Goal: Task Accomplishment & Management: Manage account settings

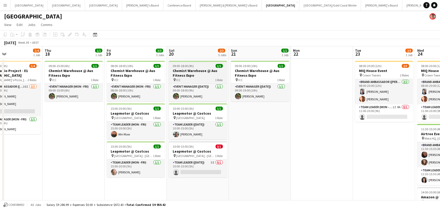
scroll to position [0, 196]
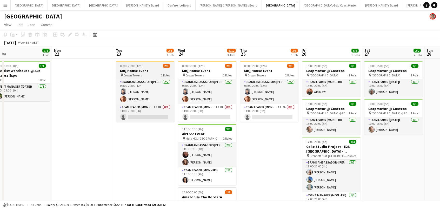
click at [129, 70] on h3 "MIQ House Event" at bounding box center [145, 70] width 58 height 5
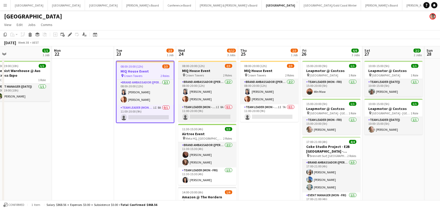
click at [189, 70] on h3 "MIQ House Event" at bounding box center [207, 70] width 58 height 5
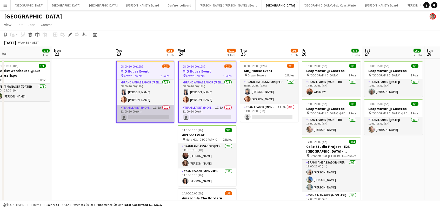
click at [147, 115] on app-card-role "Team Leader (Mon - Fri) 1I 8A 0/1 11:00-20:00 (9h) single-neutral-actions" at bounding box center [145, 114] width 57 height 18
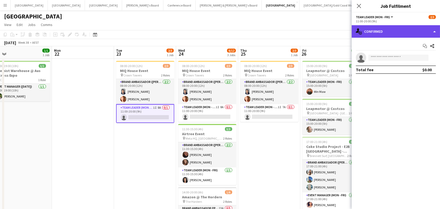
click at [385, 31] on div "single-neutral-actions-check-2 Confirmed" at bounding box center [395, 31] width 88 height 12
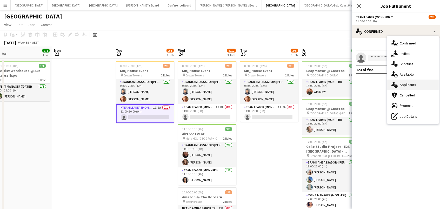
click at [413, 81] on div "single-neutral-actions-information Applicants" at bounding box center [412, 84] width 51 height 10
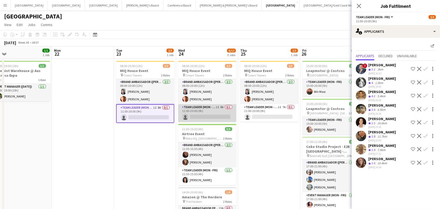
click at [226, 115] on app-card-role "Team Leader (Mon - Fri) 1I 8A 0/1 11:00-20:00 (9h) single-neutral-actions" at bounding box center [207, 113] width 58 height 18
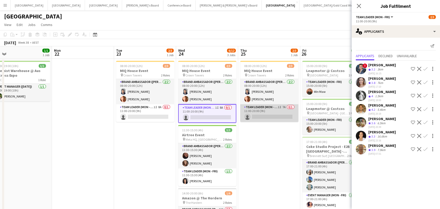
click at [272, 117] on app-card-role "Team Leader (Mon - Fri) 1I 7A 0/1 11:00-20:00 (9h) single-neutral-actions" at bounding box center [269, 113] width 58 height 18
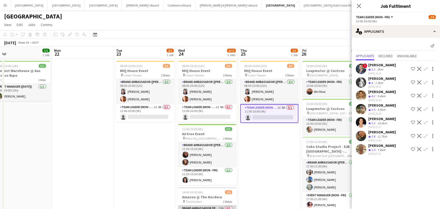
scroll to position [0, 0]
click at [356, 4] on icon "Close pop-in" at bounding box center [358, 5] width 5 height 5
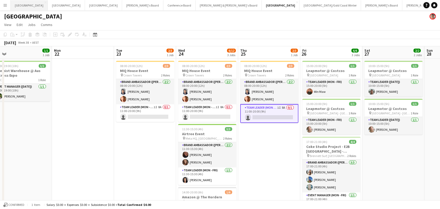
click at [21, 6] on button "Adelaide Close" at bounding box center [29, 5] width 37 height 10
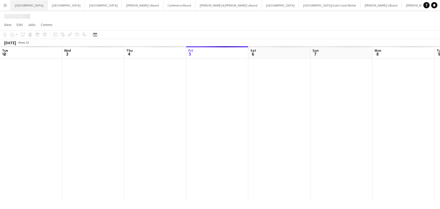
scroll to position [0, 124]
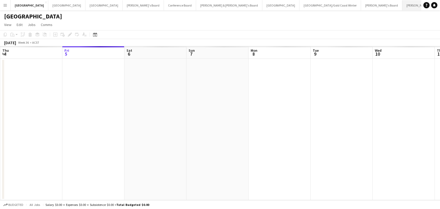
click at [402, 4] on button "[PERSON_NAME] & [PERSON_NAME]'s Board Close" at bounding box center [435, 5] width 66 height 10
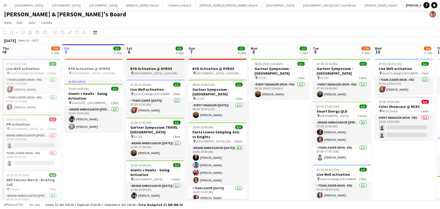
scroll to position [3, 0]
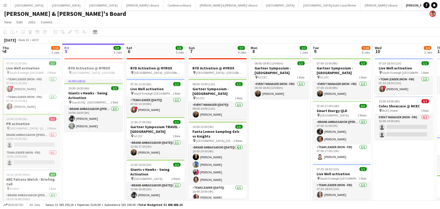
click at [38, 130] on app-job-card "10:00-15:00 (5h) 0/2 PR activation pin Perth - WA 2 Roles Brand Ambassador (Mon…" at bounding box center [31, 140] width 58 height 53
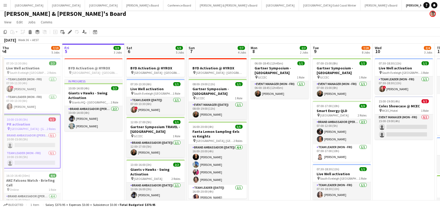
click at [31, 35] on app-toolbar "Copy Paste Paste Command V Paste with crew Command Shift V Paste linked Job [GE…" at bounding box center [220, 32] width 440 height 9
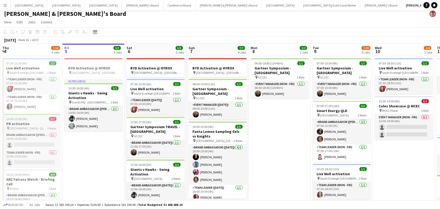
click at [22, 126] on div "pin [GEOGRAPHIC_DATA] - WA 2 Roles" at bounding box center [31, 128] width 58 height 4
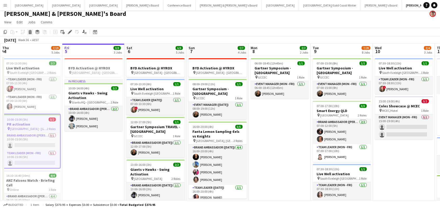
click at [29, 31] on icon "Delete" at bounding box center [30, 32] width 4 height 4
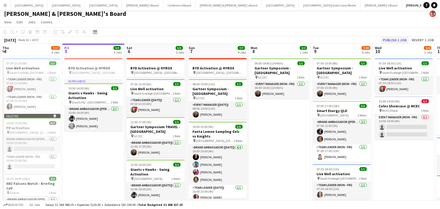
click at [392, 39] on button "Publish 1 job" at bounding box center [395, 40] width 28 height 7
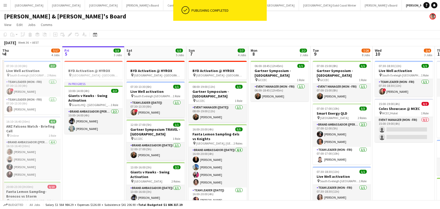
scroll to position [0, 0]
click at [23, 192] on h3 "Fanta Lemon Sampling-Broncos vs Storm" at bounding box center [31, 193] width 58 height 9
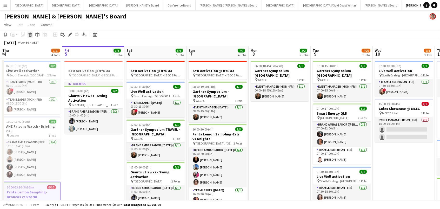
click at [29, 33] on icon "Delete" at bounding box center [30, 34] width 4 height 4
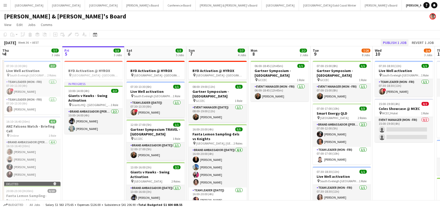
click at [402, 42] on button "Publish 1 job" at bounding box center [395, 42] width 28 height 7
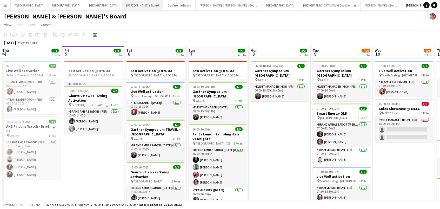
click at [122, 4] on button "Tennille's Board Close" at bounding box center [142, 5] width 41 height 10
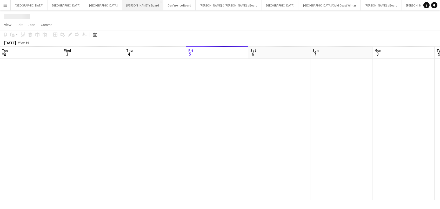
scroll to position [0, 124]
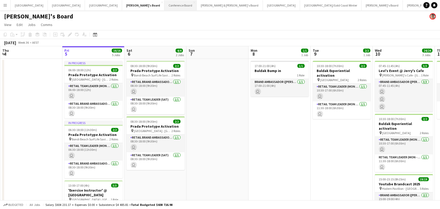
click at [164, 2] on button "Conference Board Close" at bounding box center [180, 5] width 32 height 10
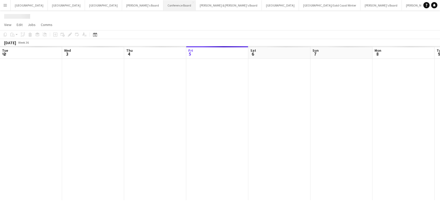
scroll to position [0, 124]
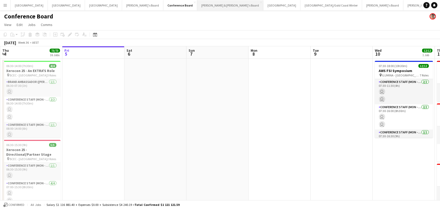
click at [197, 6] on button "[PERSON_NAME] & [PERSON_NAME]'s Board Close" at bounding box center [230, 5] width 66 height 10
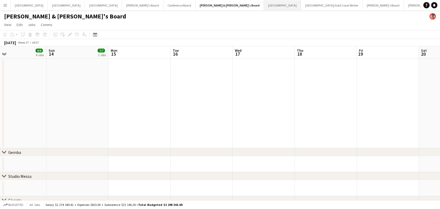
click at [264, 4] on button "Sydney Close" at bounding box center [282, 5] width 37 height 10
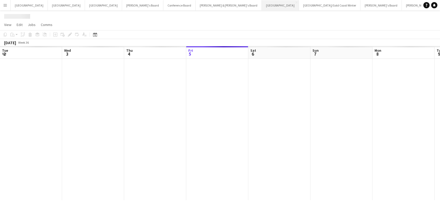
scroll to position [0, 124]
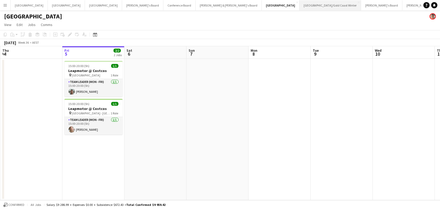
click at [299, 3] on button "[GEOGRAPHIC_DATA]/[GEOGRAPHIC_DATA] Winter Close" at bounding box center [330, 5] width 62 height 10
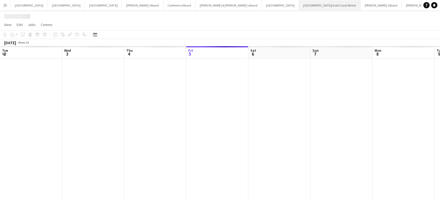
scroll to position [0, 124]
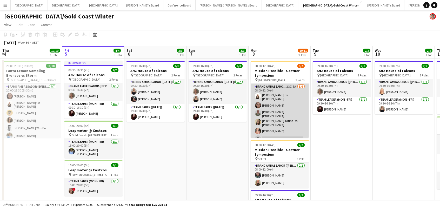
click at [293, 113] on app-card-role "Brand Ambassador (Mon - Fri) 23I 5A [DATE] 08:00-12:00 (4h) [PERSON_NAME] ter […" at bounding box center [279, 114] width 58 height 60
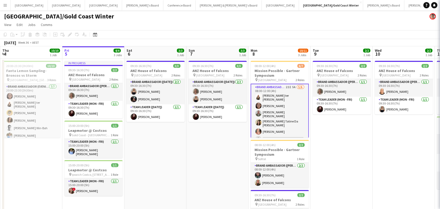
scroll to position [0, 124]
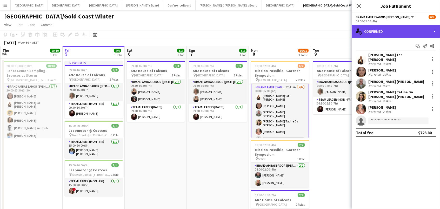
click at [389, 32] on div "single-neutral-actions-check-2 Confirmed" at bounding box center [395, 31] width 88 height 12
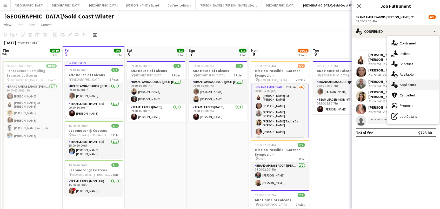
click at [413, 86] on span "Applicants" at bounding box center [407, 84] width 16 height 5
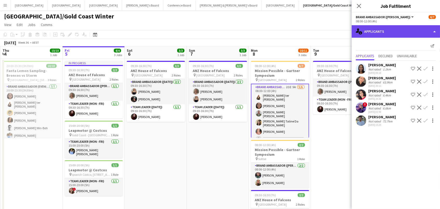
click at [384, 31] on div "single-neutral-actions-information Applicants" at bounding box center [395, 31] width 88 height 12
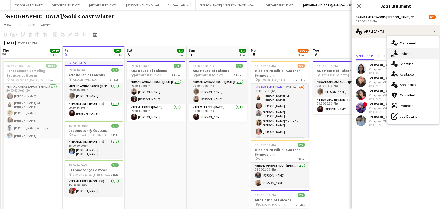
click at [396, 56] on icon "single-neutral-actions-share-1" at bounding box center [394, 53] width 6 height 6
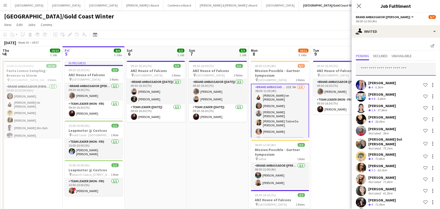
click at [384, 72] on input "text" at bounding box center [396, 69] width 80 height 13
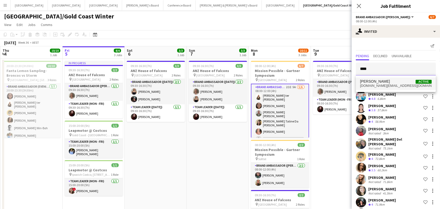
type input "****"
click at [405, 85] on span "[DOMAIN_NAME][EMAIL_ADDRESS][DOMAIN_NAME]" at bounding box center [396, 86] width 72 height 4
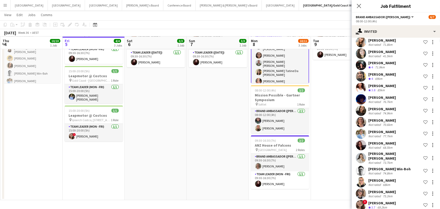
scroll to position [54, 0]
click at [322, 147] on app-date-cell "09:30-16:30 (7h) 2/2 ANZ House of Falcons pin Brisbane 2 Roles Brand Ambassador…" at bounding box center [342, 102] width 62 height 196
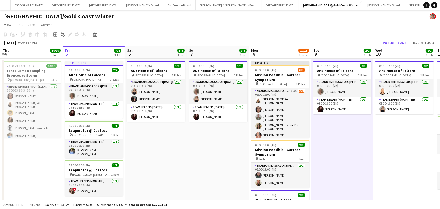
scroll to position [0, 0]
click at [394, 42] on button "Publish 1 job" at bounding box center [395, 42] width 28 height 7
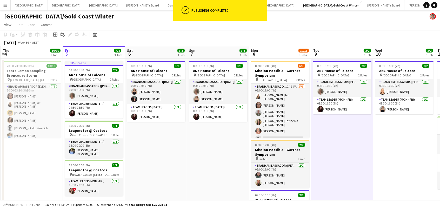
click at [269, 146] on span "08:00-12:00 (4h)" at bounding box center [265, 145] width 21 height 4
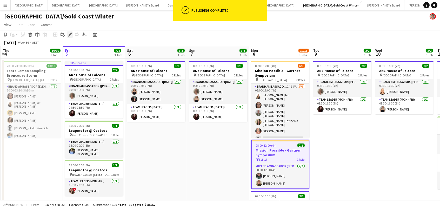
click at [68, 33] on icon "Edit" at bounding box center [70, 34] width 4 height 4
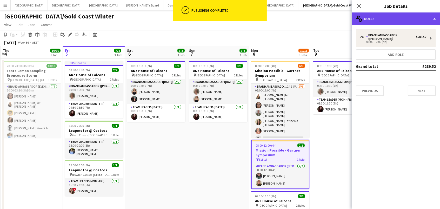
click at [366, 16] on div "multiple-users-add Roles" at bounding box center [395, 18] width 88 height 12
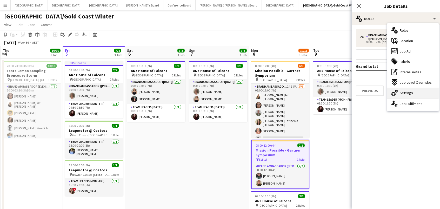
click at [406, 91] on span "Settings" at bounding box center [405, 92] width 13 height 5
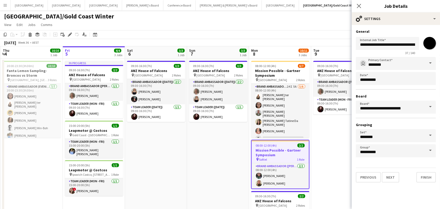
click at [427, 47] on input "*******" at bounding box center [429, 43] width 19 height 19
type input "*******"
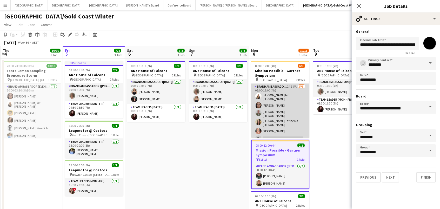
click at [300, 134] on app-card-role "Brand Ambassador (Mon - Fri) 24I 5A [DATE] 08:00-12:00 (4h) [PERSON_NAME] ter […" at bounding box center [280, 114] width 58 height 60
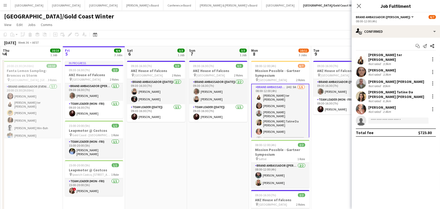
click at [319, 137] on app-date-cell "09:30-16:30 (7h) 2/2 ANZ House of Falcons pin Brisbane 2 Roles Brand Ambassador…" at bounding box center [342, 157] width 62 height 196
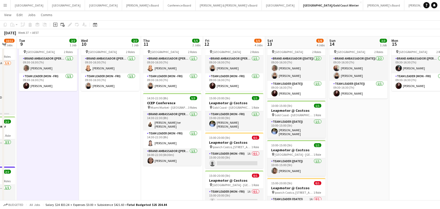
scroll to position [30, 0]
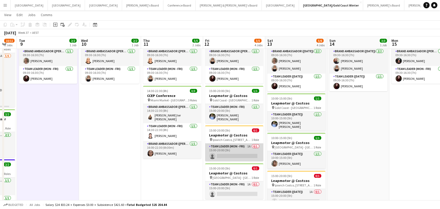
click at [254, 150] on app-card-role "Team Leader (Mon - Fri) 1A 0/1 15:00-20:00 (5h) single-neutral-actions" at bounding box center [234, 152] width 58 height 18
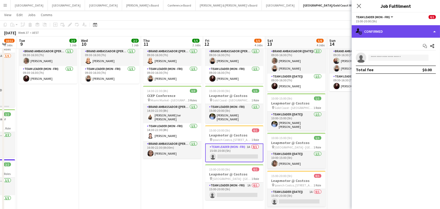
click at [370, 30] on div "single-neutral-actions-check-2 Confirmed" at bounding box center [395, 31] width 88 height 12
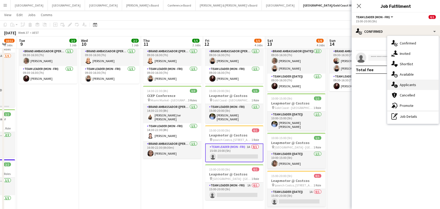
click at [409, 79] on div "single-neutral-actions-information Applicants" at bounding box center [412, 84] width 51 height 10
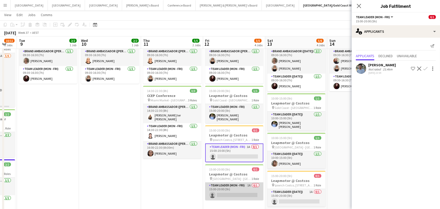
click at [252, 189] on app-card-role "Team Leader (Mon - Fri) 1A 0/1 15:00-20:00 (5h) single-neutral-actions" at bounding box center [234, 191] width 58 height 18
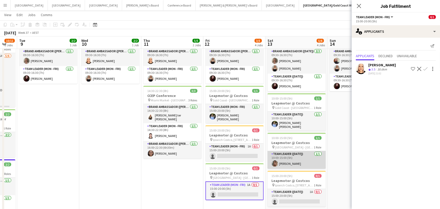
click at [289, 160] on app-card-role "Team Leader ([DATE]) [DATE] 10:00-15:00 (5h) [PERSON_NAME]" at bounding box center [296, 160] width 58 height 18
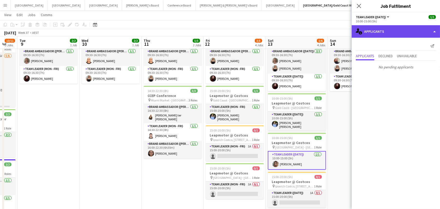
click at [372, 29] on div "single-neutral-actions-information Applicants" at bounding box center [395, 31] width 88 height 12
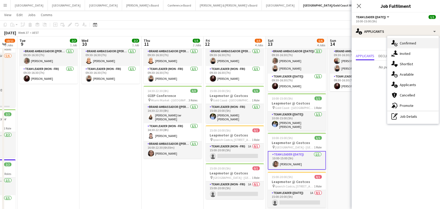
click at [400, 39] on div "single-neutral-actions-check-2 Confirmed" at bounding box center [412, 43] width 51 height 10
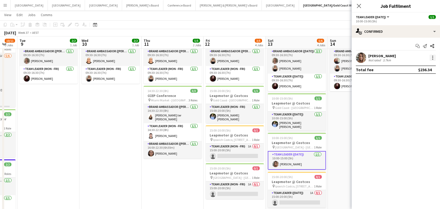
click at [434, 57] on div at bounding box center [432, 58] width 6 height 6
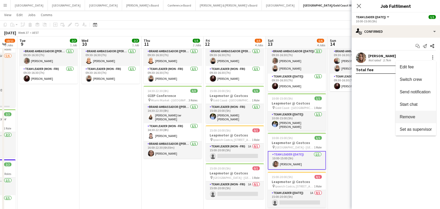
click at [406, 116] on span "Remove" at bounding box center [407, 116] width 16 height 4
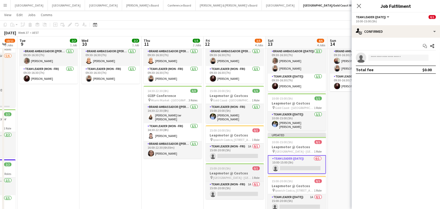
click at [244, 171] on h3 "Leapmotor @ Costcos" at bounding box center [235, 173] width 58 height 5
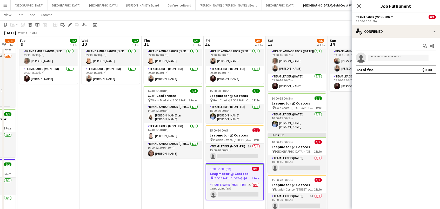
scroll to position [0, 168]
click at [276, 144] on h3 "Leapmotor @ Costcos" at bounding box center [297, 146] width 58 height 5
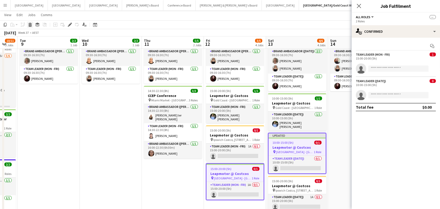
click at [30, 24] on icon "Delete" at bounding box center [30, 25] width 4 height 4
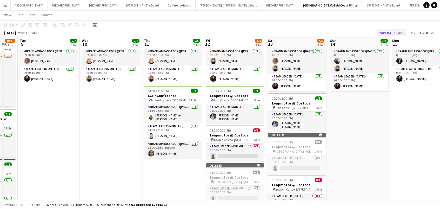
click at [386, 30] on button "Publish 2 jobs" at bounding box center [391, 32] width 30 height 7
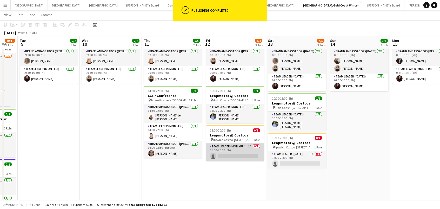
click at [247, 143] on app-card-role "Team Leader (Mon - Fri) 1A 0/1 15:00-20:00 (5h) single-neutral-actions" at bounding box center [235, 152] width 58 height 18
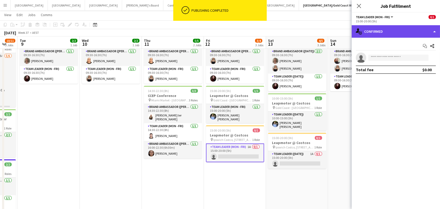
click at [364, 28] on div "single-neutral-actions-check-2 Confirmed" at bounding box center [395, 31] width 88 height 12
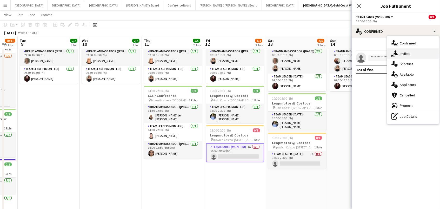
click at [399, 51] on div "single-neutral-actions-share-1 Invited" at bounding box center [412, 53] width 51 height 10
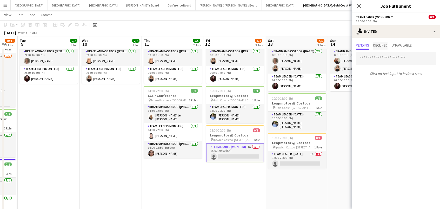
click at [378, 44] on span "Declined" at bounding box center [380, 45] width 14 height 4
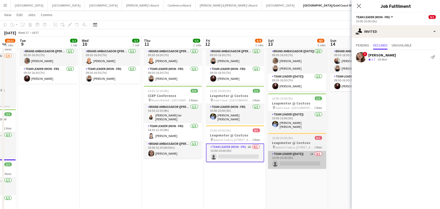
click at [295, 165] on app-card-role "Team Leader ([DATE]) 1A 0/1 15:00-20:00 (5h) single-neutral-actions" at bounding box center [297, 160] width 58 height 18
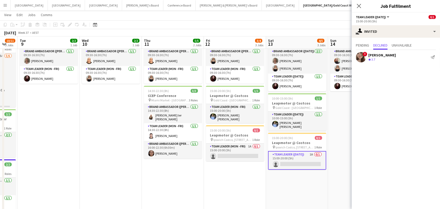
scroll to position [0, 168]
click at [362, 42] on span "Pending" at bounding box center [362, 46] width 13 height 8
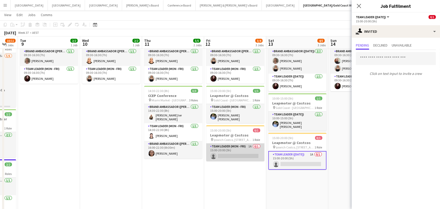
click at [245, 152] on app-card-role "Team Leader (Mon - Fri) 1A 0/1 15:00-20:00 (5h) single-neutral-actions" at bounding box center [235, 152] width 58 height 18
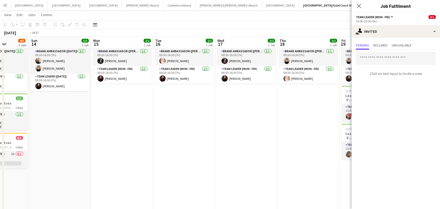
scroll to position [0, 240]
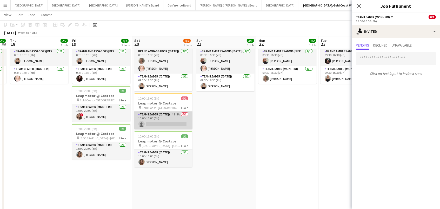
click at [171, 118] on app-card-role "Team Leader ([DATE]) 4I 2A 0/1 10:00-15:00 (5h) single-neutral-actions" at bounding box center [163, 120] width 58 height 18
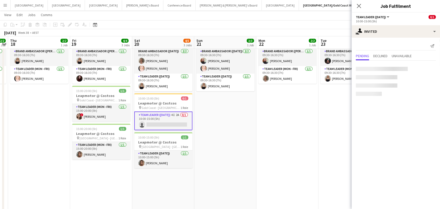
scroll to position [0, 240]
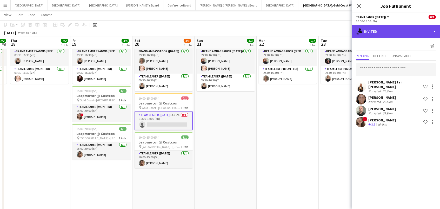
click at [391, 30] on div "single-neutral-actions-share-1 Invited" at bounding box center [395, 31] width 88 height 12
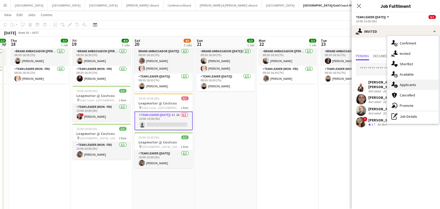
click at [406, 84] on span "Applicants" at bounding box center [407, 84] width 16 height 5
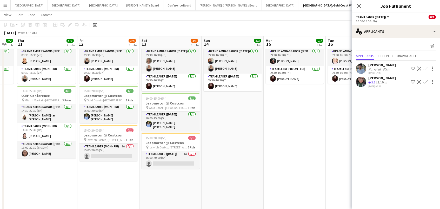
scroll to position [0, 131]
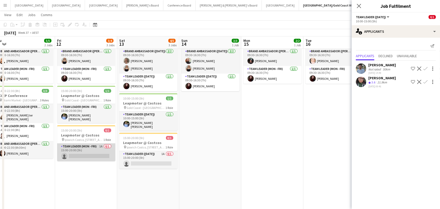
click at [104, 149] on app-card-role "Team Leader (Mon - Fri) 1A 0/1 15:00-20:00 (5h) single-neutral-actions" at bounding box center [86, 152] width 58 height 18
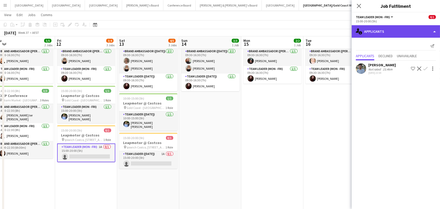
click at [400, 29] on div "single-neutral-actions-information Applicants" at bounding box center [395, 31] width 88 height 12
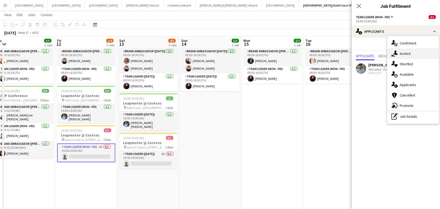
click at [401, 57] on div "single-neutral-actions-share-1 Invited" at bounding box center [412, 53] width 51 height 10
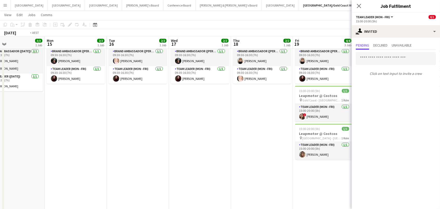
scroll to position [0, 222]
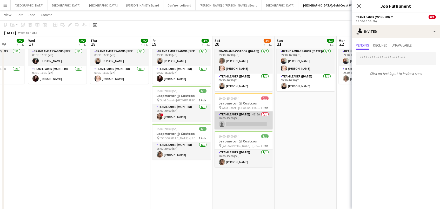
click at [252, 122] on app-card-role "Team Leader ([DATE]) 4I 2A 0/1 10:00-15:00 (5h) single-neutral-actions" at bounding box center [243, 120] width 58 height 18
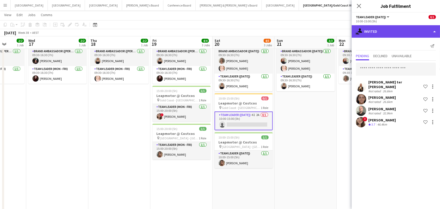
click at [415, 30] on div "single-neutral-actions-share-1 Invited" at bounding box center [395, 31] width 88 height 12
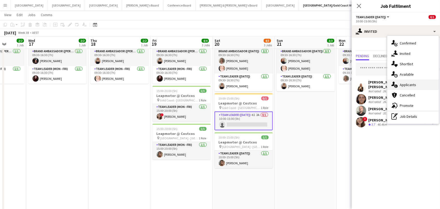
click at [415, 84] on span "Applicants" at bounding box center [407, 84] width 16 height 5
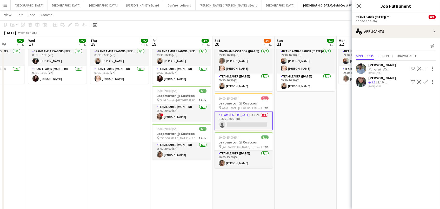
click at [425, 80] on app-icon "Confirm" at bounding box center [425, 82] width 4 height 4
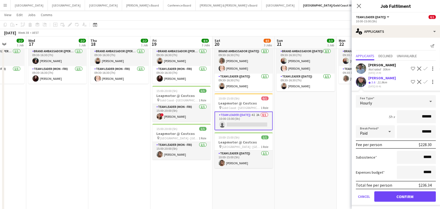
click at [405, 194] on button "Confirm" at bounding box center [405, 196] width 62 height 10
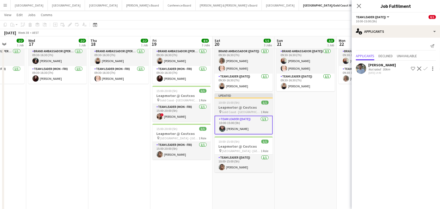
click at [242, 104] on div "10:00-15:00 (5h) 1/1" at bounding box center [243, 102] width 58 height 4
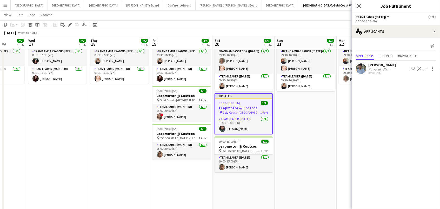
scroll to position [0, 222]
click at [67, 22] on div "Edit" at bounding box center [70, 25] width 6 height 6
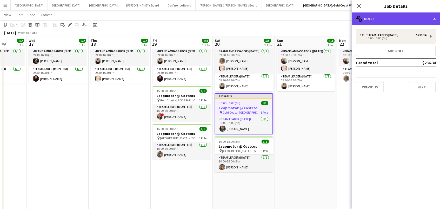
click at [407, 16] on div "multiple-users-add Roles" at bounding box center [395, 18] width 88 height 12
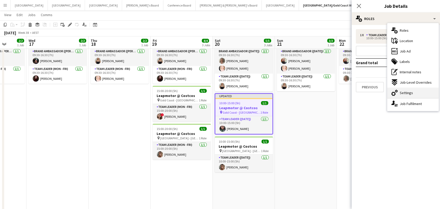
click at [414, 89] on div "cog-double-3 Settings" at bounding box center [412, 92] width 51 height 10
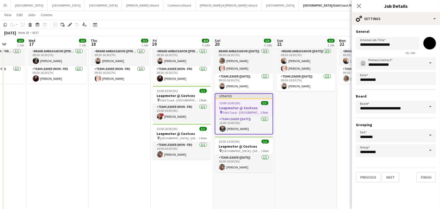
click at [428, 43] on input "*******" at bounding box center [429, 43] width 19 height 19
type input "*******"
click at [290, 120] on app-date-cell "09:30-16:30 (7h) 3/3 ANZ House of Falcons pin Brisbane 2 Roles Brand Ambassador…" at bounding box center [306, 126] width 62 height 196
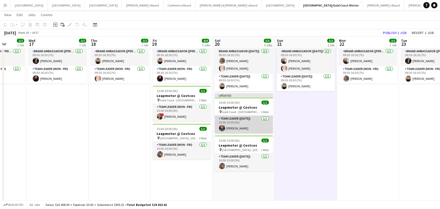
click at [239, 118] on app-card-role "Team Leader ([DATE]) [DATE] 10:00-15:00 (5h) [PERSON_NAME]" at bounding box center [244, 125] width 58 height 18
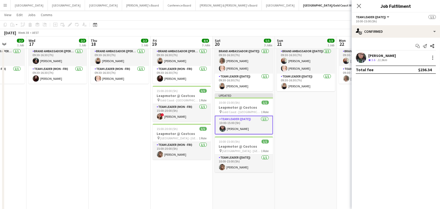
click at [382, 61] on div "21.9km" at bounding box center [382, 60] width 12 height 4
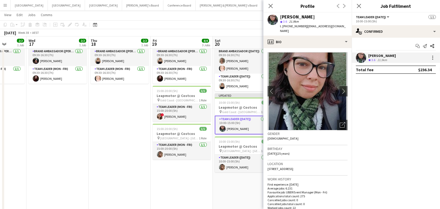
click at [295, 27] on span "t. [PHONE_NUMBER]" at bounding box center [293, 26] width 27 height 4
copy span "610452141396"
click at [250, 20] on app-toolbar "Copy Paste Paste Command V Paste with crew Command Shift V Paste linked Job [GE…" at bounding box center [220, 24] width 440 height 9
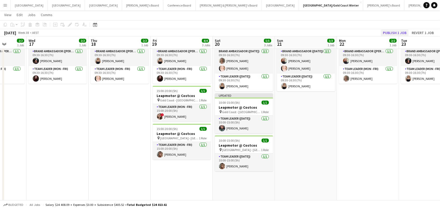
click at [392, 33] on button "Publish 1 job" at bounding box center [395, 32] width 28 height 7
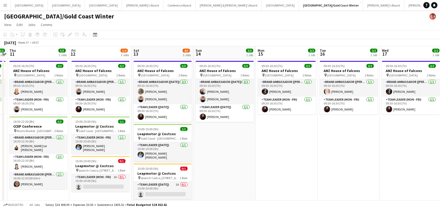
scroll to position [0, 105]
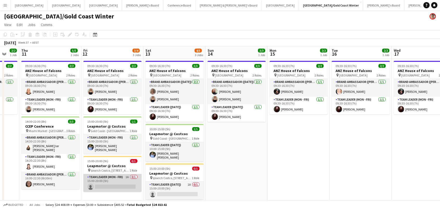
drag, startPoint x: 115, startPoint y: 182, endPoint x: 119, endPoint y: 181, distance: 3.9
click at [115, 182] on app-card-role "Team Leader (Mon - Fri) 1A 0/1 15:00-20:00 (5h) single-neutral-actions" at bounding box center [112, 183] width 58 height 18
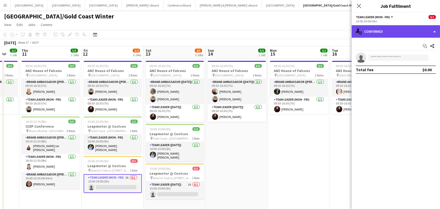
drag, startPoint x: 383, startPoint y: 30, endPoint x: 386, endPoint y: 34, distance: 5.0
click at [383, 30] on div "single-neutral-actions-check-2 Confirmed" at bounding box center [395, 31] width 88 height 12
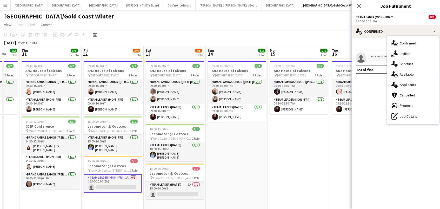
drag, startPoint x: 402, startPoint y: 53, endPoint x: 376, endPoint y: 39, distance: 29.2
click at [402, 53] on span "Invited" at bounding box center [404, 53] width 11 height 5
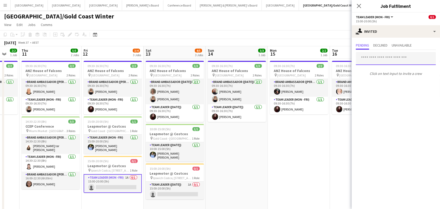
click at [376, 58] on input "text" at bounding box center [396, 58] width 80 height 13
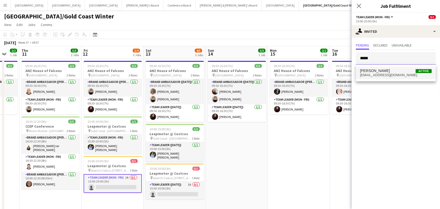
type input "*****"
drag, startPoint x: 371, startPoint y: 68, endPoint x: 371, endPoint y: 71, distance: 3.4
click at [371, 71] on span "[PERSON_NAME]" at bounding box center [375, 71] width 30 height 4
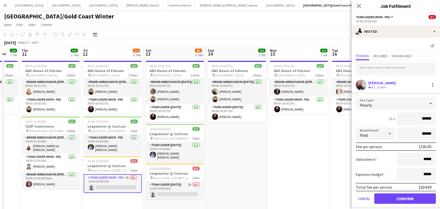
click at [405, 198] on button "Confirm" at bounding box center [405, 198] width 62 height 10
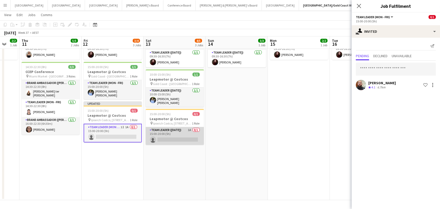
scroll to position [54, 0]
click at [165, 135] on app-card-role "Team Leader ([DATE]) 1A 0/1 15:00-20:00 (5h) single-neutral-actions" at bounding box center [175, 136] width 58 height 18
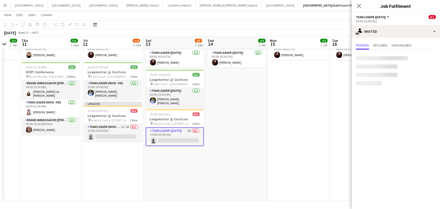
scroll to position [0, 104]
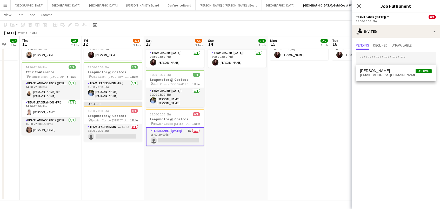
click at [388, 59] on input "text" at bounding box center [396, 58] width 80 height 13
type input "*****"
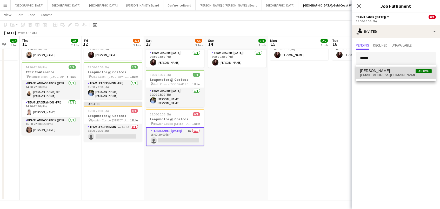
click at [386, 69] on span "[PERSON_NAME] Active" at bounding box center [396, 71] width 72 height 4
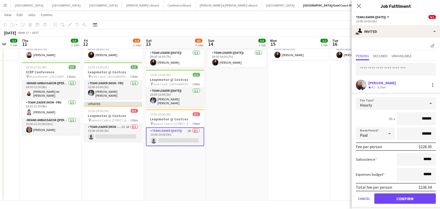
click at [405, 198] on button "Confirm" at bounding box center [405, 198] width 62 height 10
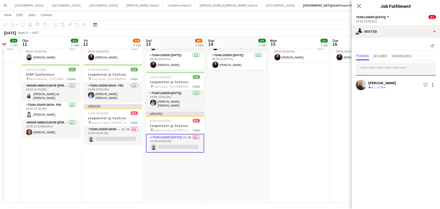
scroll to position [51, 0]
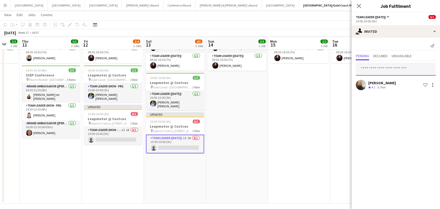
click at [386, 69] on input "text" at bounding box center [396, 69] width 80 height 13
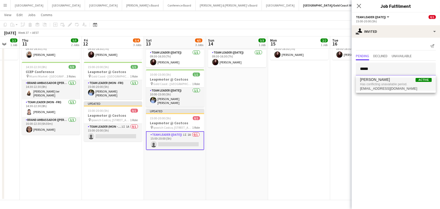
scroll to position [54, 0]
type input "*****"
click at [257, 106] on app-date-cell "09:30-16:30 (7h) 3/3 ANZ House of Falcons pin Brisbane 2 Roles Brand Ambassador…" at bounding box center [237, 102] width 62 height 196
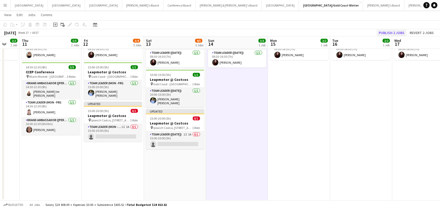
click at [390, 31] on button "Publish 2 jobs" at bounding box center [391, 32] width 30 height 7
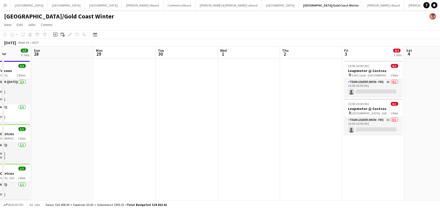
scroll to position [0, 229]
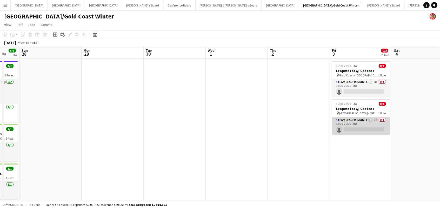
click at [371, 131] on app-card-role "Team Leader (Mon - Fri) 3A 0/1 15:00-20:00 (5h) single-neutral-actions" at bounding box center [361, 126] width 58 height 18
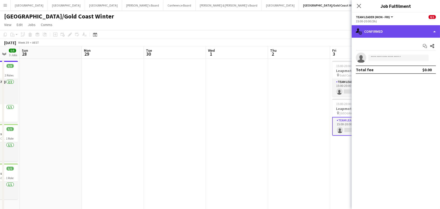
click at [412, 30] on div "single-neutral-actions-check-2 Confirmed" at bounding box center [395, 31] width 88 height 12
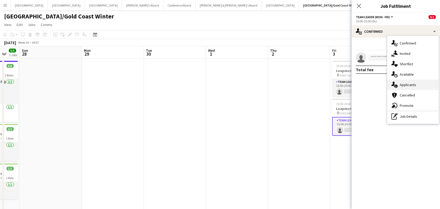
click at [417, 88] on div "single-neutral-actions-information Applicants" at bounding box center [412, 84] width 51 height 10
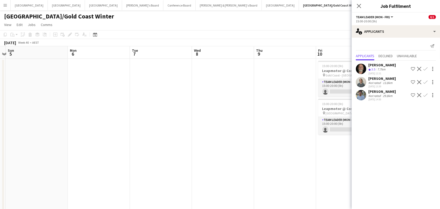
scroll to position [0, 206]
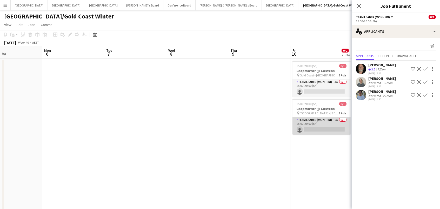
click at [315, 126] on app-card-role "Team Leader (Mon - Fri) 2A 0/1 15:00-20:00 (5h) single-neutral-actions" at bounding box center [321, 126] width 58 height 18
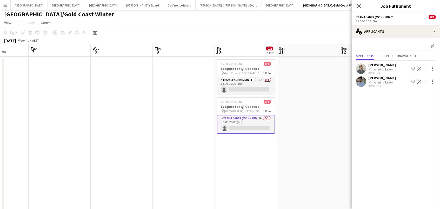
scroll to position [0, 125]
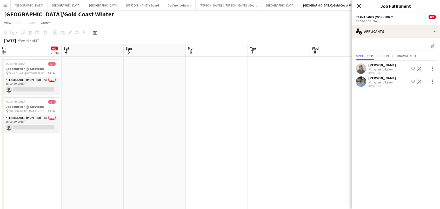
click at [359, 6] on icon at bounding box center [358, 5] width 5 height 5
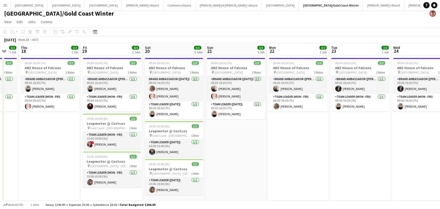
scroll to position [0, 167]
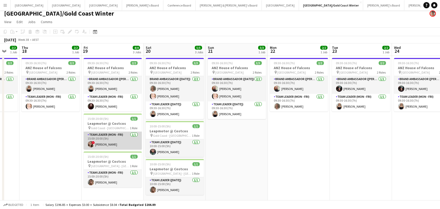
click at [112, 139] on app-card-role "Team Leader (Mon - Fri) [DATE] 15:00-20:00 (5h) ! [PERSON_NAME]" at bounding box center [113, 141] width 58 height 18
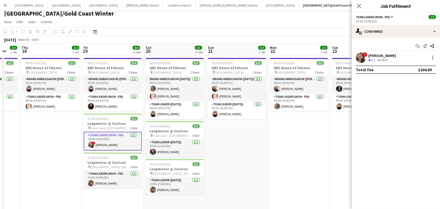
drag, startPoint x: 378, startPoint y: 57, endPoint x: 362, endPoint y: 53, distance: 16.2
click at [377, 57] on div "[PERSON_NAME] Crew rating 3.7 46.4km" at bounding box center [382, 57] width 28 height 9
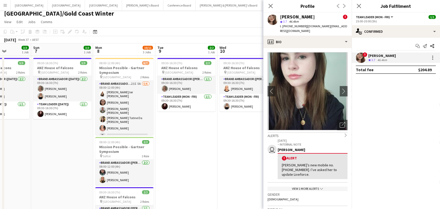
scroll to position [0, 144]
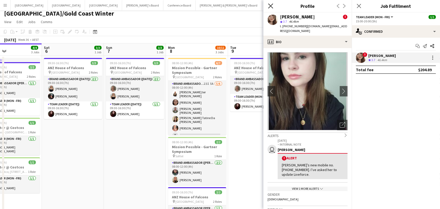
click at [272, 7] on icon at bounding box center [270, 5] width 5 height 5
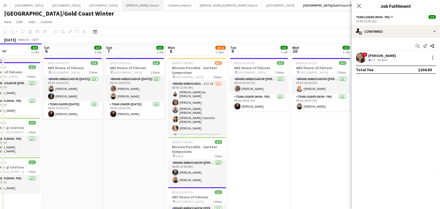
click at [122, 8] on button "Tennille's Board Close" at bounding box center [142, 5] width 41 height 10
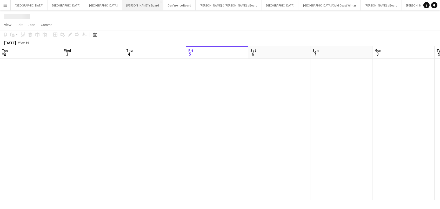
scroll to position [0, 124]
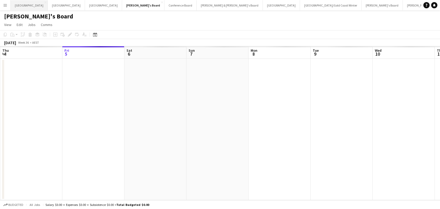
click at [17, 6] on button "Adelaide Close" at bounding box center [29, 5] width 37 height 10
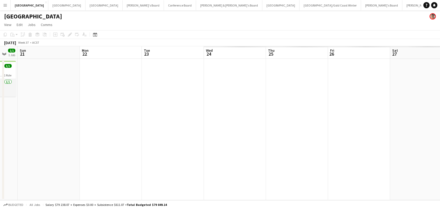
scroll to position [0, 250]
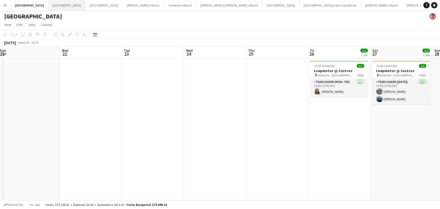
click at [48, 4] on button "Perth Close" at bounding box center [66, 5] width 37 height 10
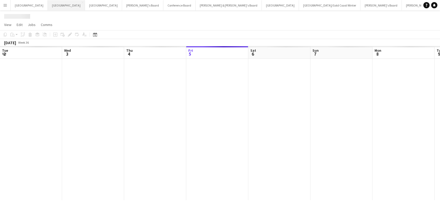
scroll to position [0, 124]
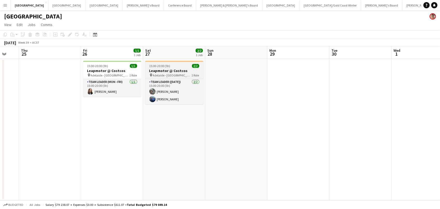
scroll to position [0, 228]
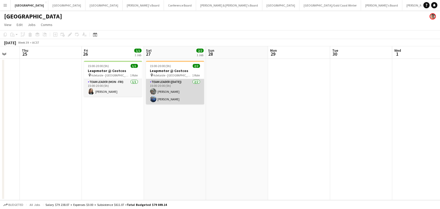
click at [180, 93] on app-card-role "Team Leader ([DATE]) [DATE] 15:00-20:00 (5h) [PERSON_NAME] [PERSON_NAME]" at bounding box center [175, 91] width 58 height 25
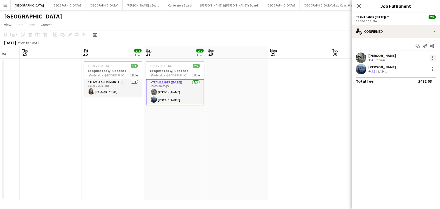
click at [433, 57] on div at bounding box center [432, 58] width 6 height 6
drag, startPoint x: 417, startPoint y: 115, endPoint x: 245, endPoint y: 84, distance: 174.1
click at [417, 115] on span "Remove" at bounding box center [415, 116] width 32 height 5
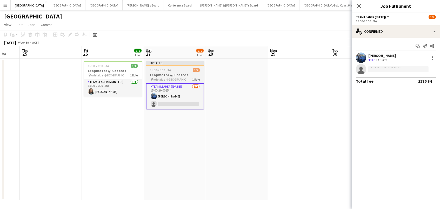
click at [173, 76] on h3 "Leapmotor @ Costcos" at bounding box center [175, 74] width 58 height 5
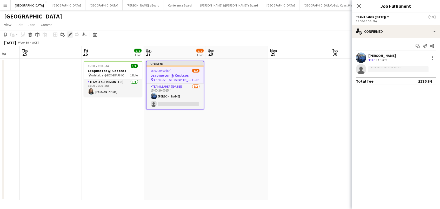
click at [68, 33] on icon "Edit" at bounding box center [70, 34] width 4 height 4
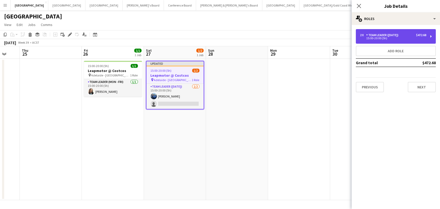
click at [366, 36] on div "Team Leader ([DATE])" at bounding box center [383, 35] width 34 height 4
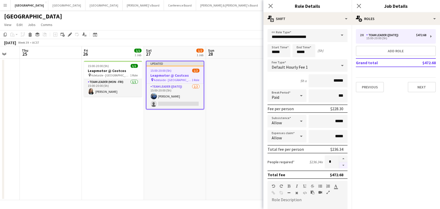
click at [339, 165] on button "button" at bounding box center [343, 165] width 8 height 6
type input "*"
click at [155, 140] on app-date-cell "Updated 15:00-20:00 (5h) 1/2 Leapmotor @ Costcos pin Adelaide - SA 1 Role Team …" at bounding box center [175, 129] width 62 height 141
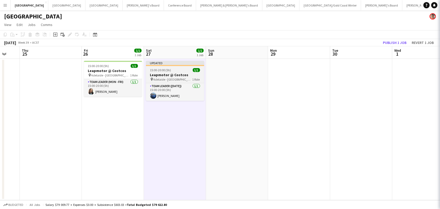
click at [147, 73] on h3 "Leapmotor @ Costcos" at bounding box center [175, 74] width 58 height 5
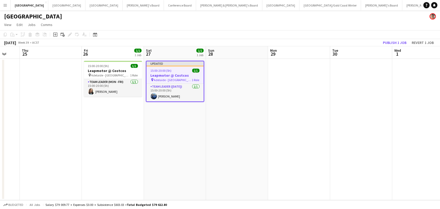
scroll to position [0, 229]
click at [68, 32] on icon "Edit" at bounding box center [70, 34] width 4 height 4
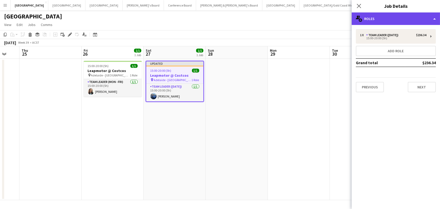
click at [415, 19] on div "multiple-users-add Roles" at bounding box center [395, 18] width 88 height 12
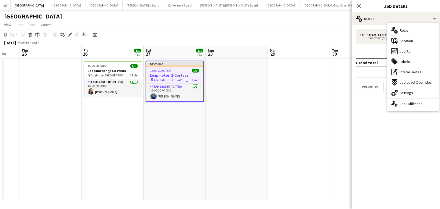
drag, startPoint x: 428, startPoint y: 96, endPoint x: 438, endPoint y: 64, distance: 34.3
click at [427, 96] on div "cog-double-3 Settings" at bounding box center [412, 92] width 51 height 10
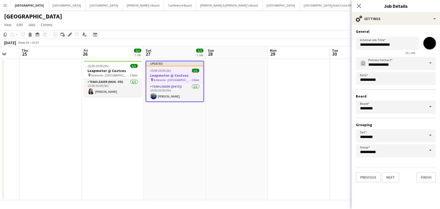
click at [431, 44] on input "*******" at bounding box center [429, 43] width 19 height 19
type input "*******"
click at [243, 82] on app-date-cell at bounding box center [237, 129] width 62 height 141
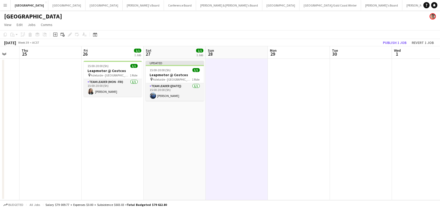
drag, startPoint x: 401, startPoint y: 41, endPoint x: 368, endPoint y: 6, distance: 47.6
click at [401, 41] on button "Publish 1 job" at bounding box center [395, 42] width 28 height 7
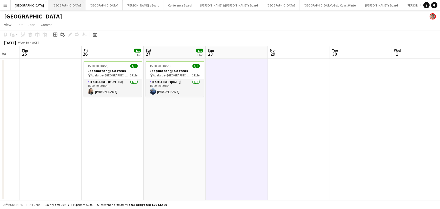
click at [48, 7] on button "Perth Close" at bounding box center [66, 5] width 37 height 10
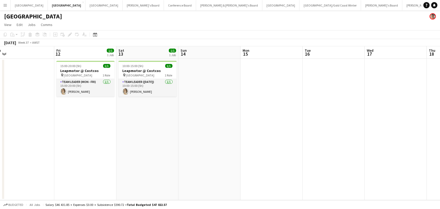
scroll to position [0, 216]
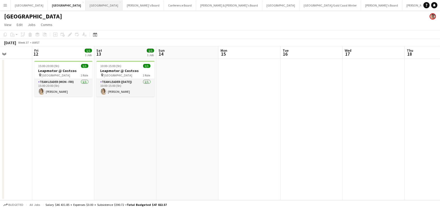
click at [85, 8] on button "Melbourne Close" at bounding box center [103, 5] width 37 height 10
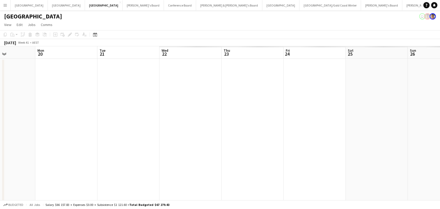
scroll to position [0, 248]
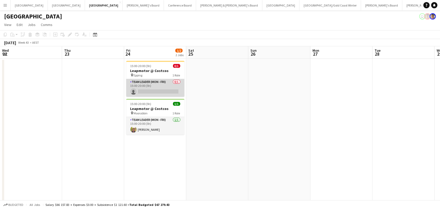
click at [154, 88] on app-card-role "Team Leader (Mon - Fri) 0/1 15:00-20:00 (5h) single-neutral-actions" at bounding box center [155, 88] width 58 height 18
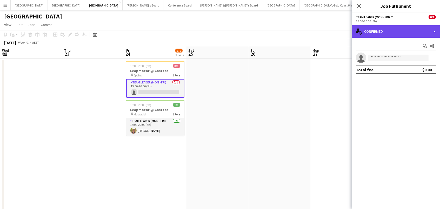
click at [375, 34] on div "single-neutral-actions-check-2 Confirmed" at bounding box center [395, 31] width 88 height 12
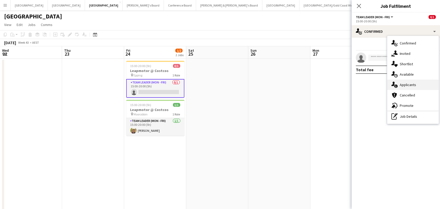
click at [405, 84] on span "Applicants" at bounding box center [407, 84] width 16 height 5
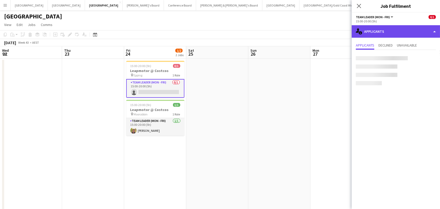
click at [399, 32] on div "single-neutral-actions-information Applicants" at bounding box center [395, 31] width 88 height 12
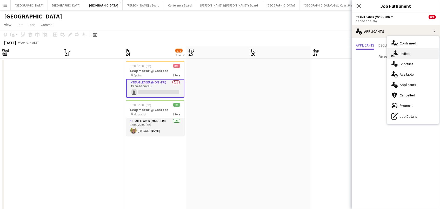
click at [403, 55] on span "Invited" at bounding box center [404, 53] width 11 height 5
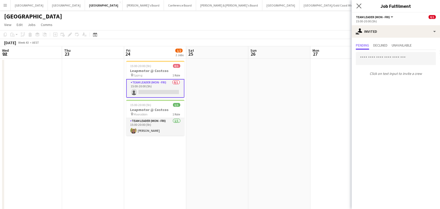
click at [363, 4] on div "Close pop-in" at bounding box center [358, 6] width 15 height 12
drag, startPoint x: 360, startPoint y: 5, endPoint x: 329, endPoint y: 68, distance: 69.6
click at [360, 6] on icon "Close pop-in" at bounding box center [359, 6] width 4 height 4
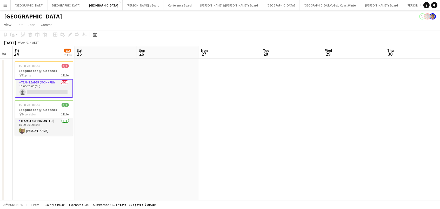
scroll to position [0, 182]
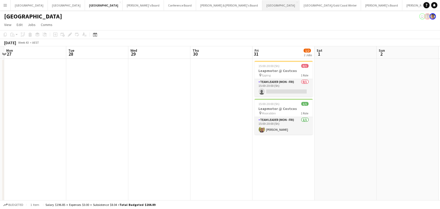
click at [262, 3] on button "Sydney Close" at bounding box center [280, 5] width 37 height 10
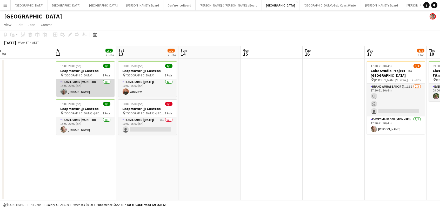
scroll to position [0, 214]
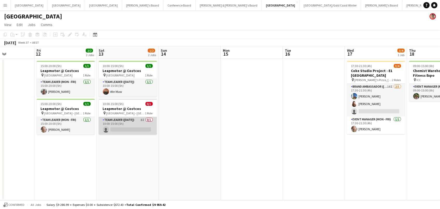
click at [130, 130] on app-card-role "Team Leader ([DATE]) 8I 0/1 10:00-15:00 (5h) single-neutral-actions" at bounding box center [128, 126] width 58 height 18
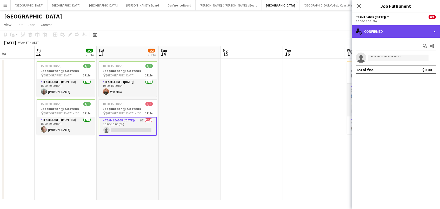
click at [380, 34] on div "single-neutral-actions-check-2 Confirmed" at bounding box center [395, 31] width 88 height 12
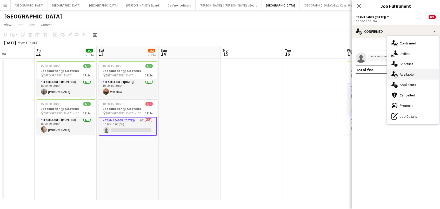
click at [412, 72] on span "Available" at bounding box center [406, 74] width 14 height 5
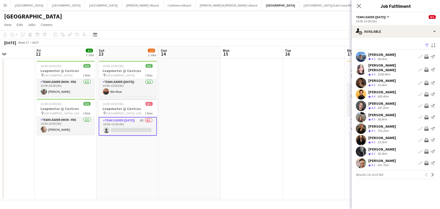
click at [426, 44] on app-icon "Filter" at bounding box center [427, 45] width 4 height 5
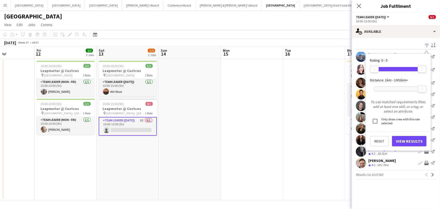
click at [386, 87] on div at bounding box center [398, 89] width 48 height 4
click at [401, 136] on button "View Results" at bounding box center [409, 141] width 35 height 10
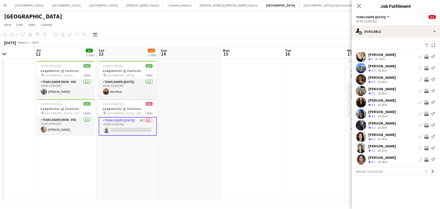
click at [427, 67] on app-icon "Invite crew" at bounding box center [426, 68] width 4 height 4
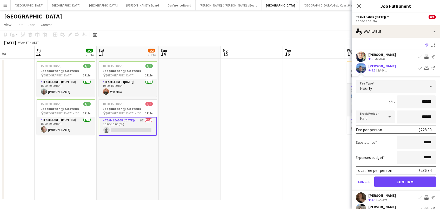
click at [405, 181] on button "Confirm" at bounding box center [405, 181] width 62 height 10
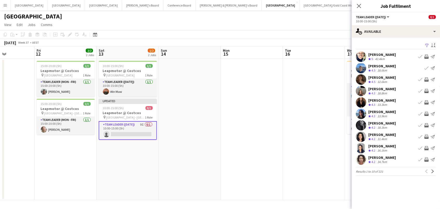
click at [425, 78] on app-icon "Invite crew" at bounding box center [426, 79] width 4 height 4
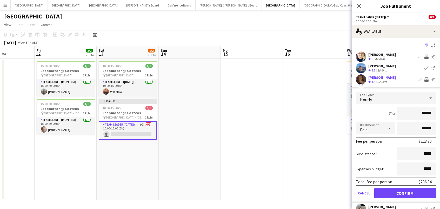
click at [405, 192] on button "Confirm" at bounding box center [405, 193] width 62 height 10
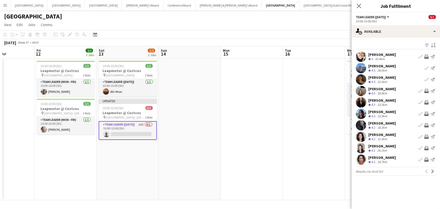
click at [426, 91] on app-icon "Invite crew" at bounding box center [426, 91] width 4 height 4
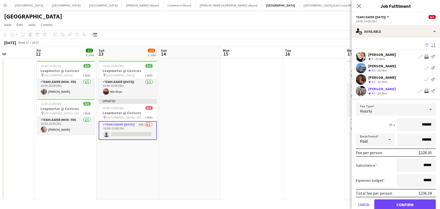
click at [405, 203] on button "Confirm" at bounding box center [405, 204] width 62 height 10
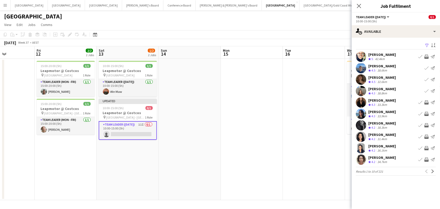
click at [427, 101] on app-icon "Invite crew" at bounding box center [426, 102] width 4 height 4
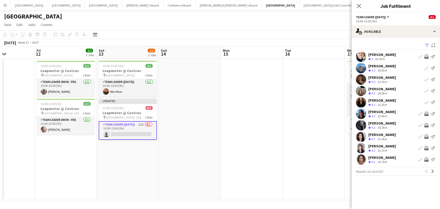
click at [426, 123] on app-icon "Invite crew" at bounding box center [426, 125] width 4 height 4
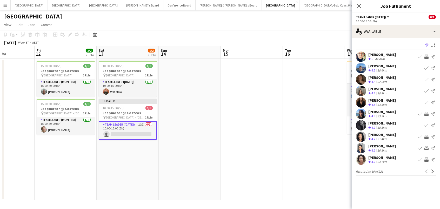
click at [426, 147] on app-icon "Invite crew" at bounding box center [426, 148] width 4 height 4
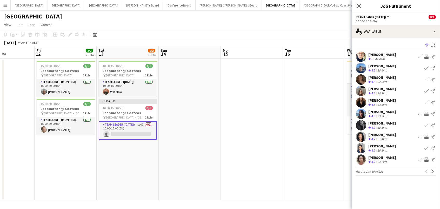
click at [426, 158] on app-icon "Invite crew" at bounding box center [426, 159] width 4 height 4
click at [432, 170] on app-icon "Next" at bounding box center [433, 171] width 4 height 4
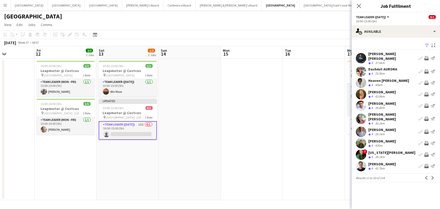
click at [426, 69] on app-icon "Invite crew" at bounding box center [426, 71] width 4 height 4
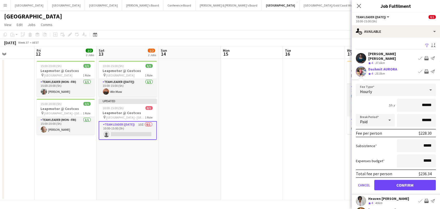
click at [405, 181] on button "Confirm" at bounding box center [405, 185] width 62 height 10
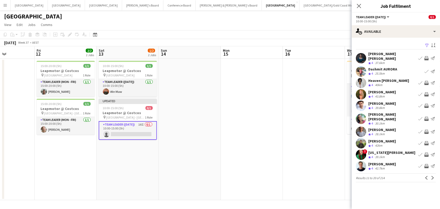
click at [426, 104] on app-icon "Invite crew" at bounding box center [426, 106] width 4 height 4
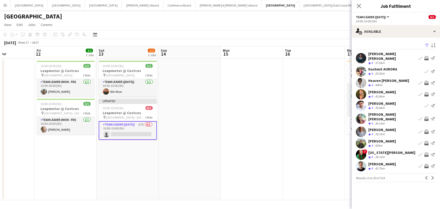
click at [426, 164] on app-icon "Invite crew" at bounding box center [426, 166] width 4 height 4
click at [433, 176] on app-icon "Next" at bounding box center [433, 178] width 4 height 4
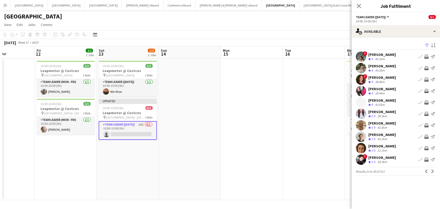
click at [426, 70] on app-icon "Invite crew" at bounding box center [426, 68] width 4 height 4
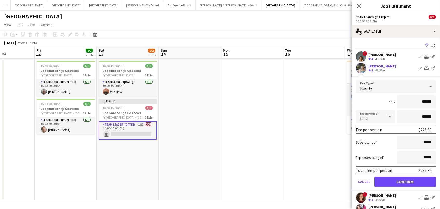
click at [405, 181] on button "Confirm" at bounding box center [405, 181] width 62 height 10
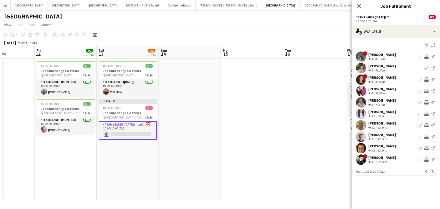
click at [427, 136] on app-icon "Invite crew" at bounding box center [426, 136] width 4 height 4
click at [426, 148] on app-icon "Invite crew" at bounding box center [426, 148] width 4 height 4
click at [432, 170] on app-icon "Next" at bounding box center [433, 171] width 4 height 4
click at [426, 66] on app-icon "Invite crew" at bounding box center [426, 68] width 4 height 4
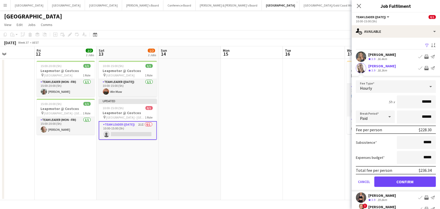
click at [405, 181] on button "Confirm" at bounding box center [405, 181] width 62 height 10
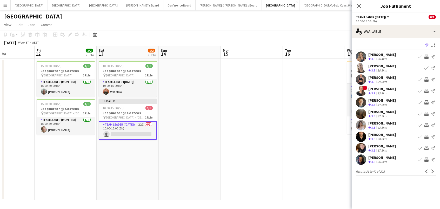
click at [424, 56] on app-icon "Invite crew" at bounding box center [426, 57] width 4 height 4
click at [427, 77] on app-icon "Invite crew" at bounding box center [426, 79] width 4 height 4
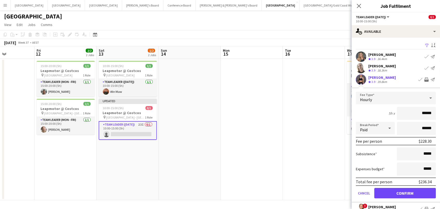
click at [405, 192] on button "Confirm" at bounding box center [405, 193] width 62 height 10
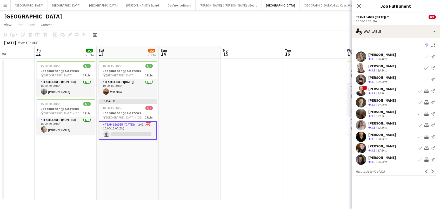
click at [426, 125] on app-icon "Invite crew" at bounding box center [426, 125] width 4 height 4
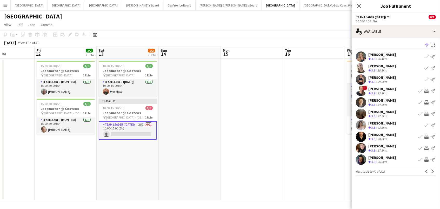
click at [427, 160] on app-icon "Invite crew" at bounding box center [426, 159] width 4 height 4
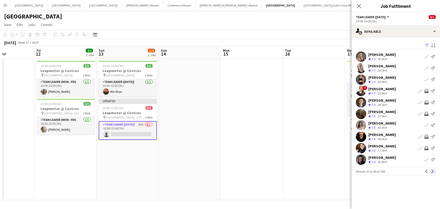
click at [432, 171] on app-icon "Next" at bounding box center [433, 171] width 4 height 4
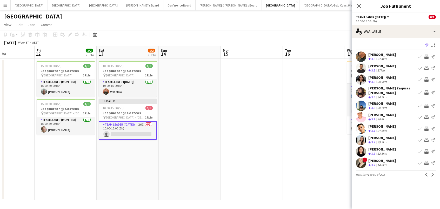
click at [426, 79] on app-icon "Invite crew" at bounding box center [426, 79] width 4 height 4
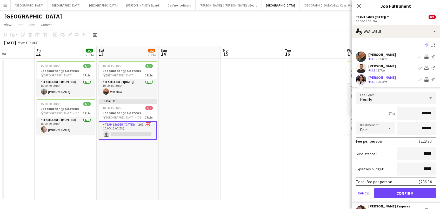
click at [405, 192] on button "Confirm" at bounding box center [405, 193] width 62 height 10
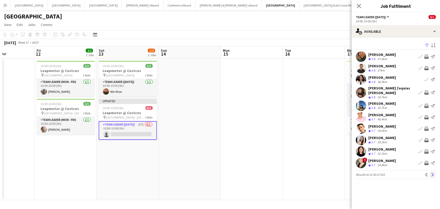
click at [431, 173] on app-icon "Next" at bounding box center [433, 175] width 4 height 4
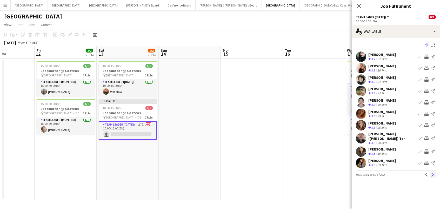
click at [432, 173] on app-icon "Next" at bounding box center [433, 175] width 4 height 4
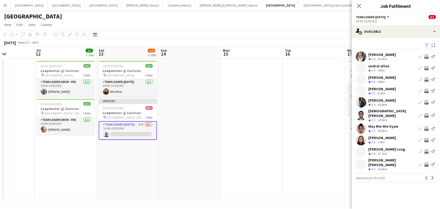
click at [425, 66] on app-icon "Invite crew" at bounding box center [426, 68] width 4 height 4
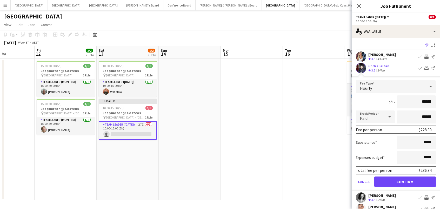
click at [296, 99] on app-date-cell at bounding box center [314, 129] width 62 height 141
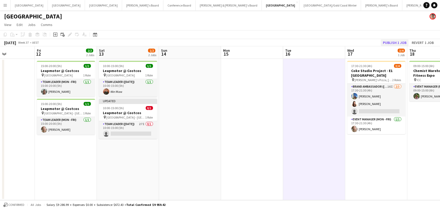
click at [394, 44] on button "Publish 1 job" at bounding box center [395, 42] width 28 height 7
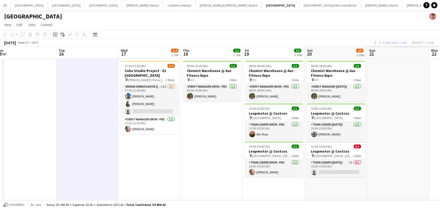
scroll to position [0, 199]
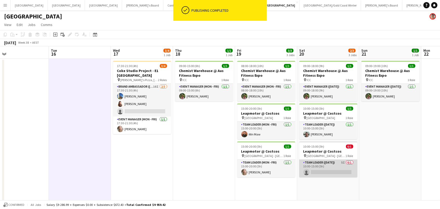
click at [338, 171] on app-card-role "Team Leader ([DATE]) 5I 0/1 10:00-15:00 (5h) single-neutral-actions" at bounding box center [328, 168] width 58 height 18
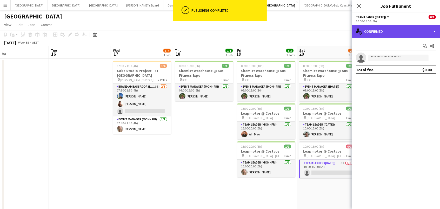
click at [380, 32] on div "single-neutral-actions-check-2 Confirmed" at bounding box center [395, 31] width 88 height 12
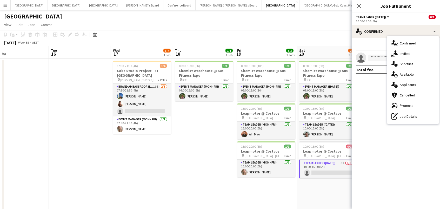
click at [316, 28] on app-page-menu "View Day view expanded Day view collapsed Month view Date picker Jump to [DATE]…" at bounding box center [220, 25] width 440 height 10
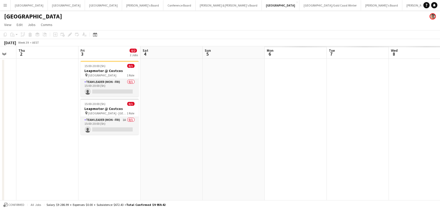
scroll to position [0, 205]
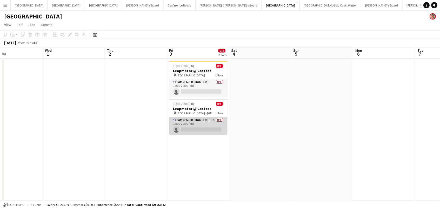
click at [195, 130] on app-card-role "Team Leader (Mon - Fri) 1A 0/1 15:00-20:00 (5h) single-neutral-actions" at bounding box center [198, 126] width 58 height 18
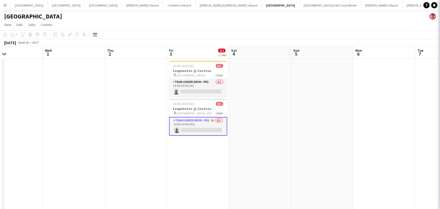
scroll to position [0, 205]
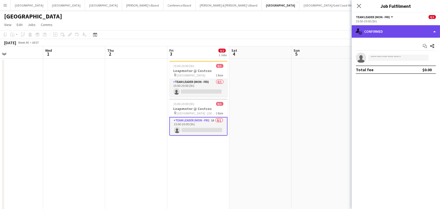
click at [394, 37] on div "single-neutral-actions-check-2 Confirmed" at bounding box center [395, 31] width 88 height 12
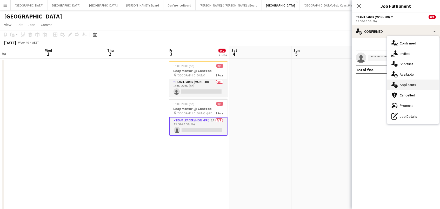
click at [408, 84] on span "Applicants" at bounding box center [407, 84] width 16 height 5
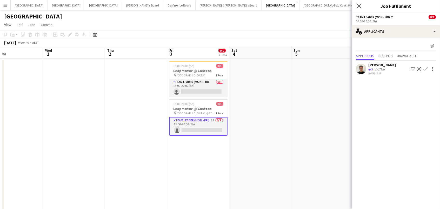
click at [359, 3] on app-icon "Close pop-in" at bounding box center [359, 6] width 8 height 8
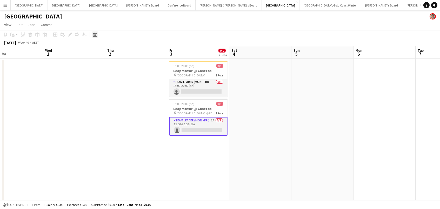
click at [94, 35] on icon "Date picker" at bounding box center [95, 34] width 4 height 4
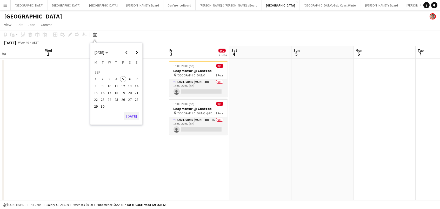
click at [134, 116] on button "[DATE]" at bounding box center [131, 116] width 15 height 8
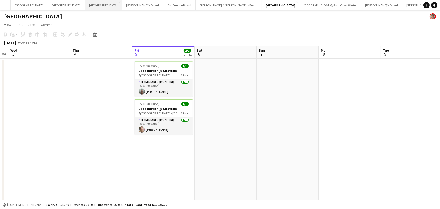
click at [85, 7] on button "Melbourne Close" at bounding box center [103, 5] width 37 height 10
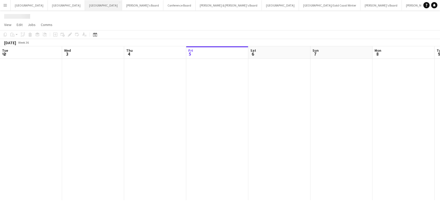
scroll to position [0, 124]
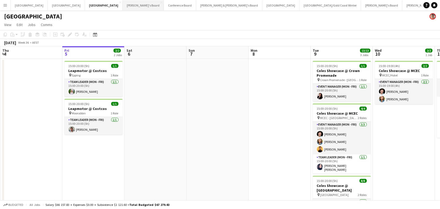
click at [123, 5] on button "Tennille's Board Close" at bounding box center [143, 5] width 41 height 10
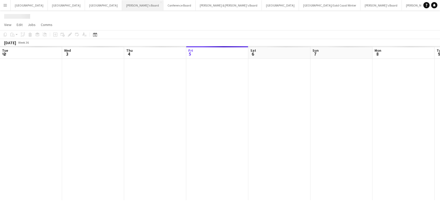
scroll to position [0, 124]
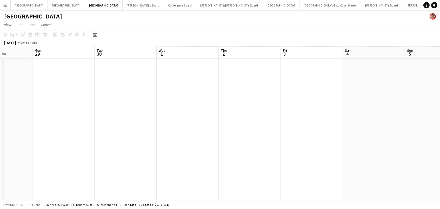
scroll to position [0, 248]
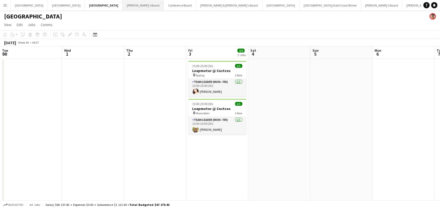
click at [123, 5] on button "Tennille's Board Close" at bounding box center [143, 5] width 41 height 10
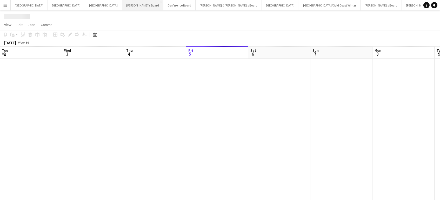
scroll to position [0, 124]
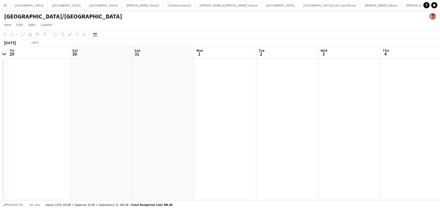
scroll to position [0, 182]
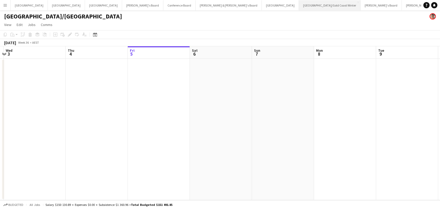
click at [299, 6] on button "[GEOGRAPHIC_DATA]/[GEOGRAPHIC_DATA] Winter Close" at bounding box center [330, 5] width 62 height 10
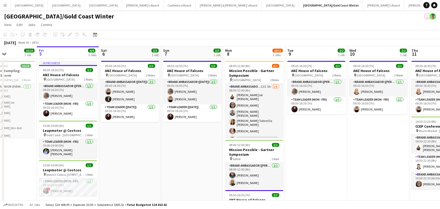
scroll to position [0, 205]
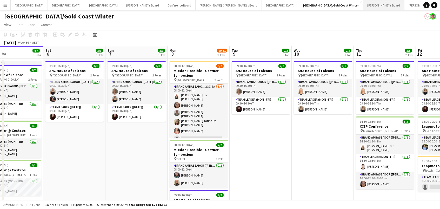
click at [363, 7] on button "Vicky's Board Close" at bounding box center [383, 5] width 41 height 10
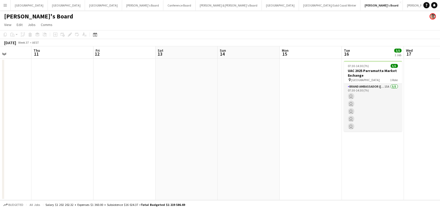
scroll to position [0, 198]
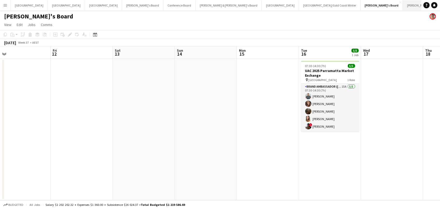
click at [403, 6] on button "[PERSON_NAME] & [PERSON_NAME]'s Board Close" at bounding box center [436, 5] width 66 height 10
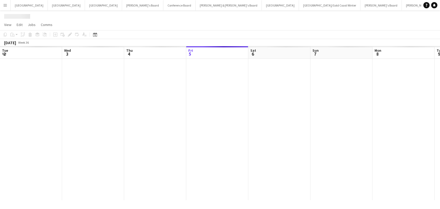
scroll to position [0, 124]
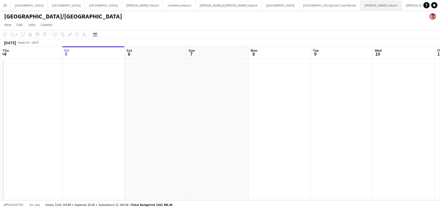
click at [360, 5] on button "Vicky's Board Close" at bounding box center [380, 5] width 41 height 10
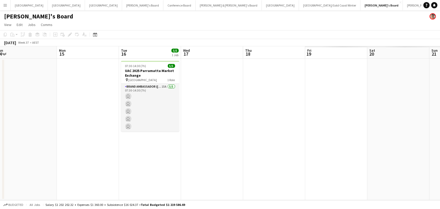
scroll to position [0, 150]
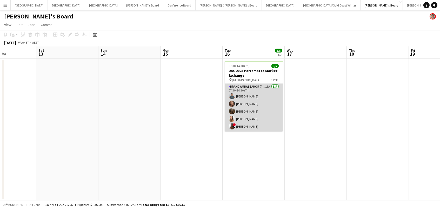
click at [260, 100] on app-card-role "Brand Ambassador (Mon - Fri) 15A 5/5 07:30-14:30 (7h) Maria Ranford Rachel Zapp…" at bounding box center [254, 108] width 58 height 48
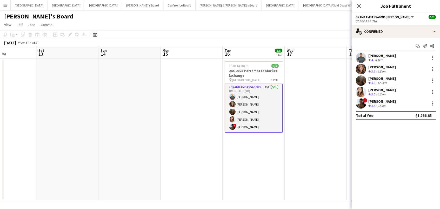
scroll to position [0, 150]
click at [366, 89] on div "Talia Zappia Crew rating 3.5 6.5km" at bounding box center [395, 92] width 88 height 10
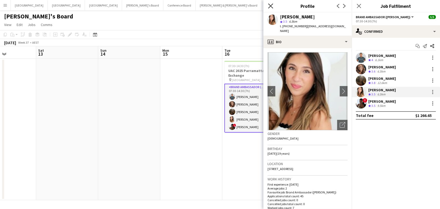
click at [271, 6] on icon at bounding box center [270, 5] width 5 height 5
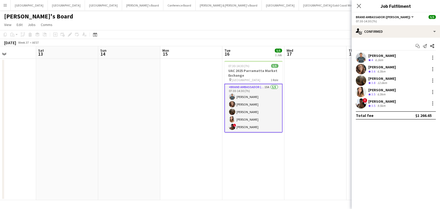
click at [303, 60] on app-date-cell at bounding box center [315, 129] width 62 height 141
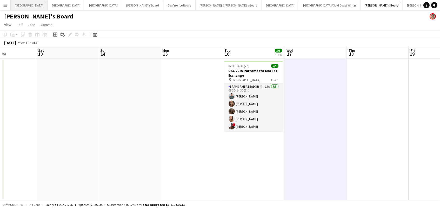
click at [16, 7] on button "Adelaide Close" at bounding box center [29, 5] width 37 height 10
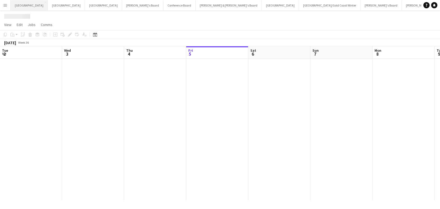
scroll to position [0, 124]
